Goal: Check status: Check status

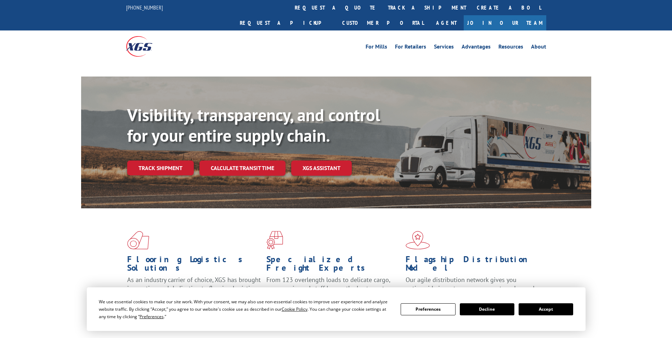
click at [541, 308] on button "Accept" at bounding box center [546, 309] width 55 height 12
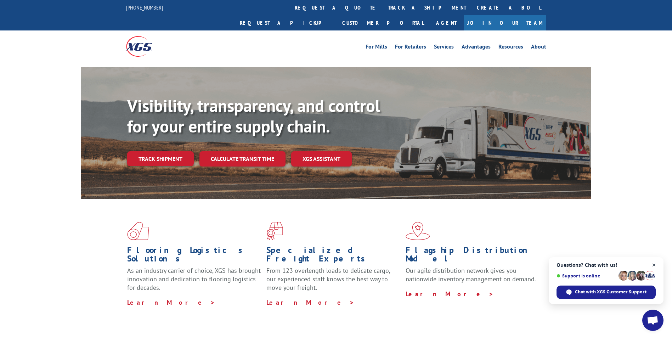
click at [652, 264] on span "Close chat" at bounding box center [654, 265] width 9 height 9
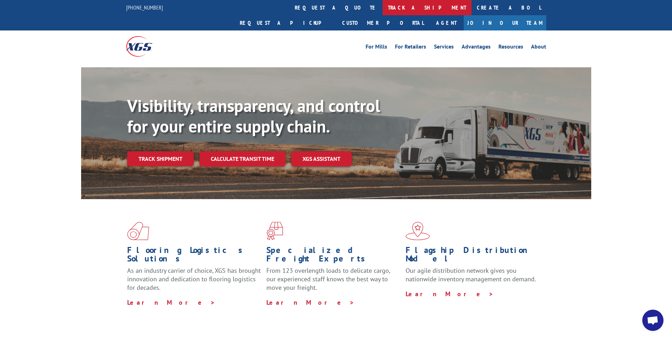
click at [383, 8] on link "track a shipment" at bounding box center [427, 7] width 89 height 15
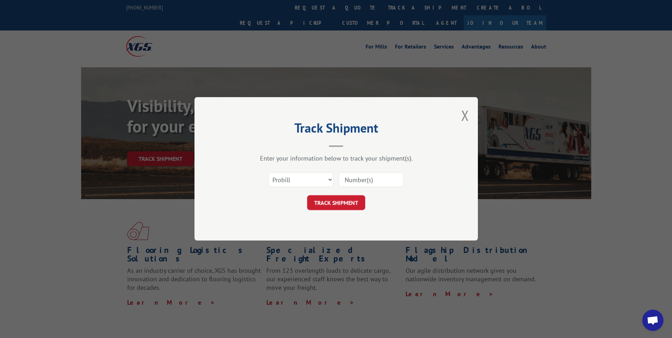
click at [345, 183] on input at bounding box center [371, 179] width 65 height 15
paste input "2850398"
type input "2850398"
click at [333, 197] on button "TRACK SHIPMENT" at bounding box center [336, 203] width 58 height 15
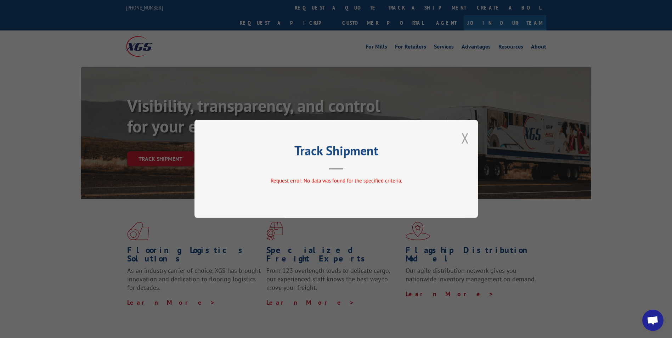
click at [464, 138] on button "Close modal" at bounding box center [465, 138] width 8 height 19
